Goal: Information Seeking & Learning: Learn about a topic

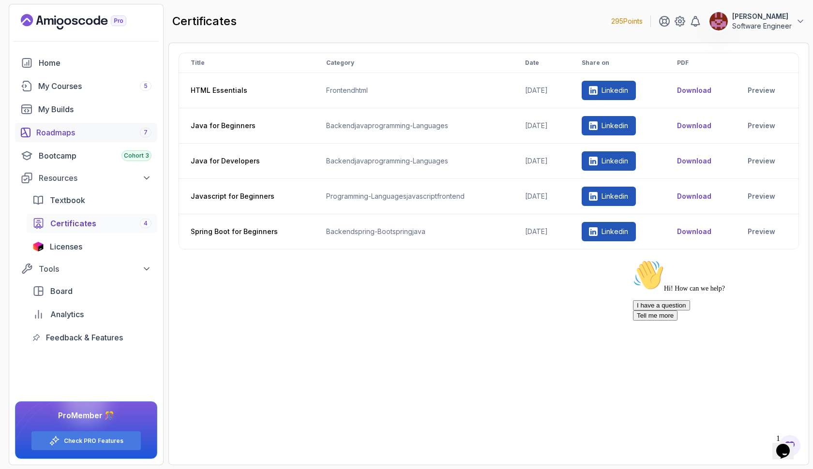
click at [103, 124] on link "Roadmaps 7" at bounding box center [86, 132] width 142 height 19
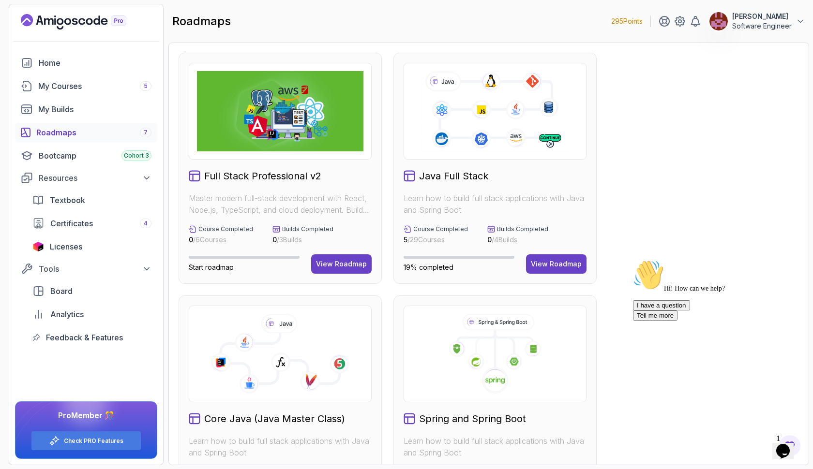
click at [481, 137] on icon at bounding box center [495, 111] width 150 height 83
click at [538, 265] on div "View Roadmap" at bounding box center [556, 264] width 51 height 10
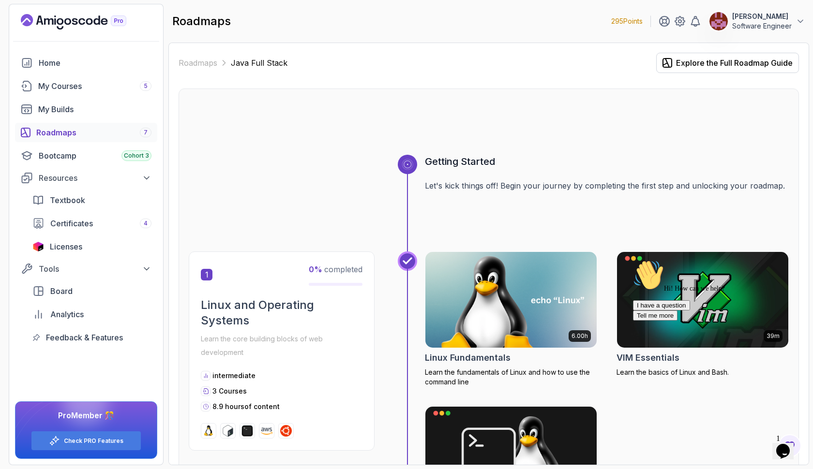
click at [595, 68] on div "Roadmaps Java Full Stack Explore the Full Roadmap Guide" at bounding box center [489, 63] width 620 height 20
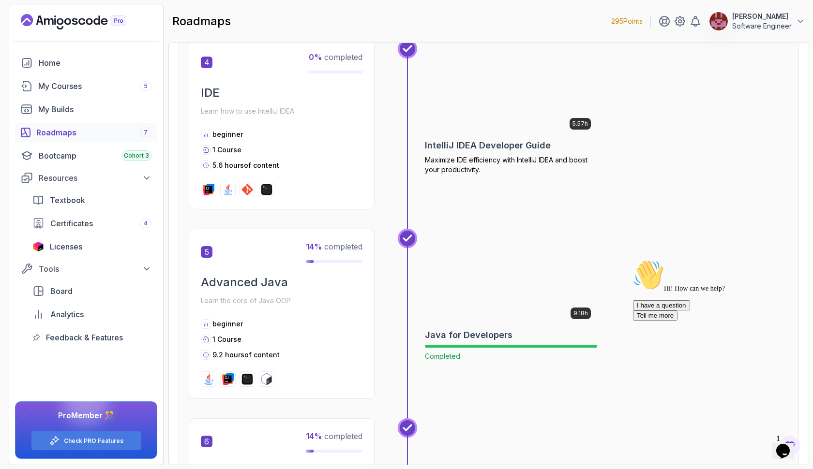
scroll to position [914, 0]
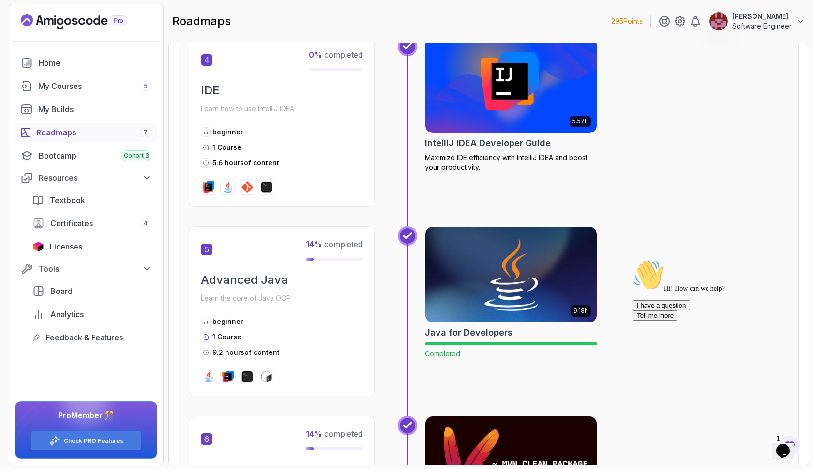
click at [510, 253] on img at bounding box center [511, 275] width 180 height 101
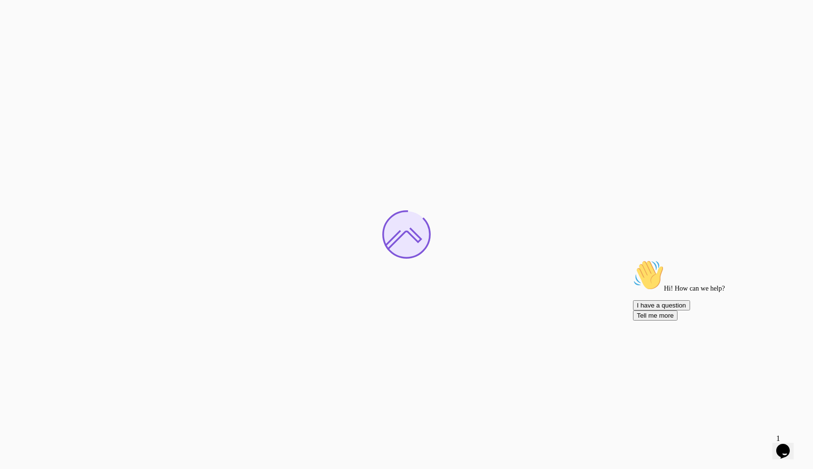
click at [633, 260] on icon "Chat attention grabber" at bounding box center [633, 260] width 0 height 0
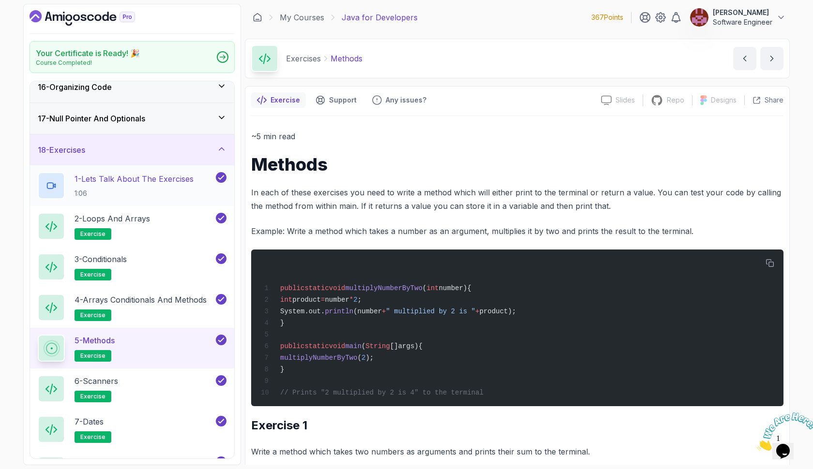
scroll to position [481, 0]
click at [153, 189] on h2 "1 - Lets Talk About The Exercises 1:06" at bounding box center [134, 186] width 119 height 25
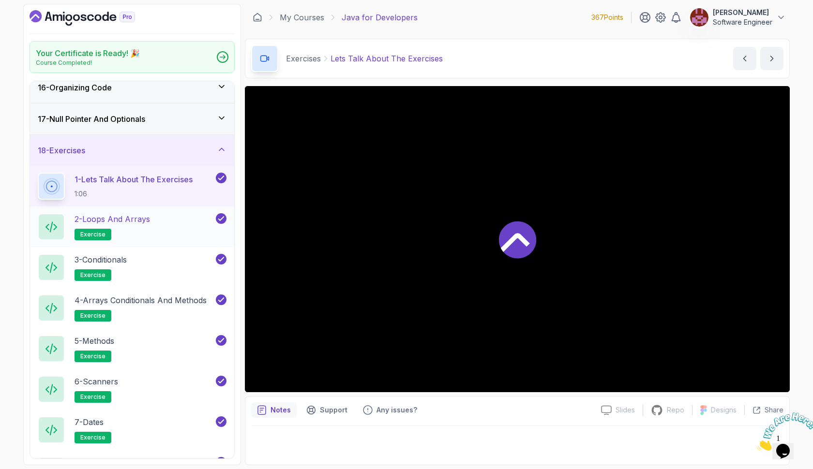
click at [150, 218] on p "2 - Loops and Arrays" at bounding box center [112, 219] width 75 height 12
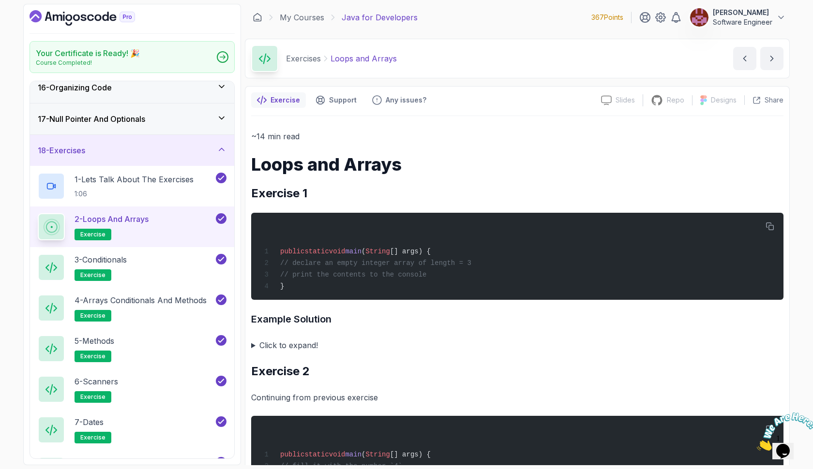
click at [302, 347] on summary "Click to expand!" at bounding box center [517, 346] width 532 height 14
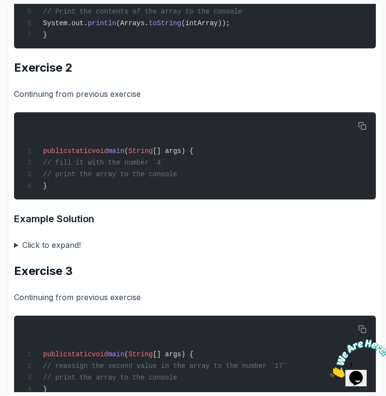
scroll to position [665, 0]
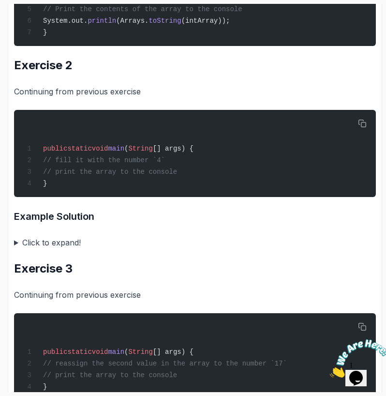
click at [18, 249] on summary "Click to expand!" at bounding box center [195, 243] width 362 height 14
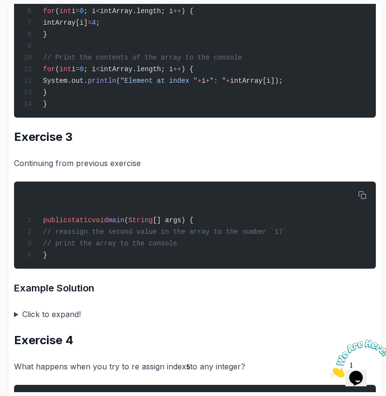
scroll to position [1014, 0]
